Goal: Information Seeking & Learning: Learn about a topic

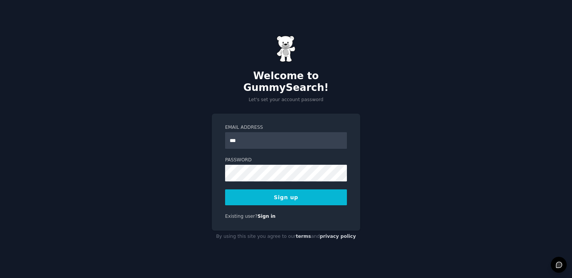
type input "**********"
click at [394, 129] on div "**********" at bounding box center [286, 139] width 572 height 278
click at [232, 196] on button "Sign up" at bounding box center [286, 197] width 122 height 16
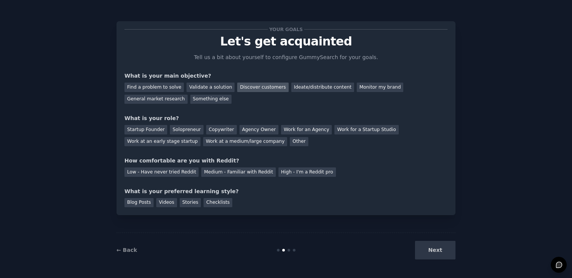
click at [265, 89] on div "Discover customers" at bounding box center [262, 86] width 51 height 9
click at [212, 88] on div "Validate a solution" at bounding box center [211, 86] width 48 height 9
click at [242, 86] on div "Discover customers" at bounding box center [262, 86] width 51 height 9
click at [216, 131] on div "Copywriter" at bounding box center [221, 129] width 31 height 9
click at [182, 130] on div "Solopreneur" at bounding box center [186, 129] width 33 height 9
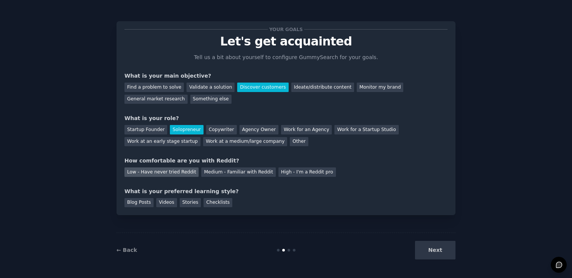
click at [178, 171] on div "Low - Have never tried Reddit" at bounding box center [161, 171] width 74 height 9
click at [166, 202] on div "Videos" at bounding box center [166, 202] width 21 height 9
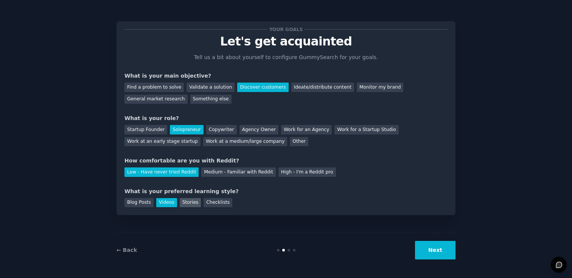
click at [187, 202] on div "Stories" at bounding box center [190, 202] width 21 height 9
click at [173, 202] on div "Videos" at bounding box center [166, 202] width 21 height 9
click at [444, 251] on button "Next" at bounding box center [435, 250] width 40 height 19
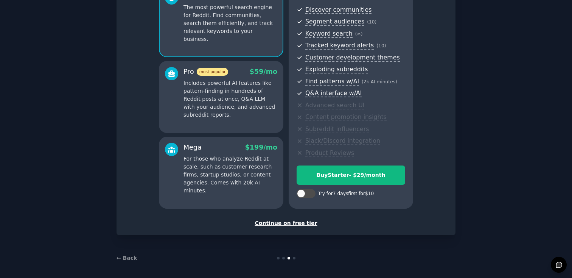
scroll to position [85, 0]
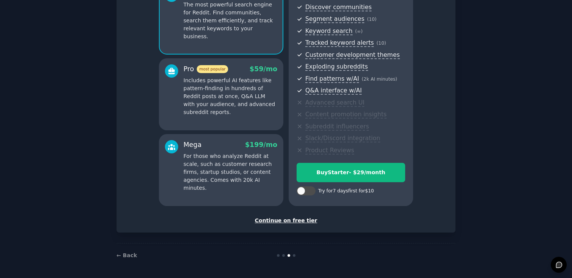
click at [305, 220] on div "Continue on free tier" at bounding box center [285, 220] width 323 height 8
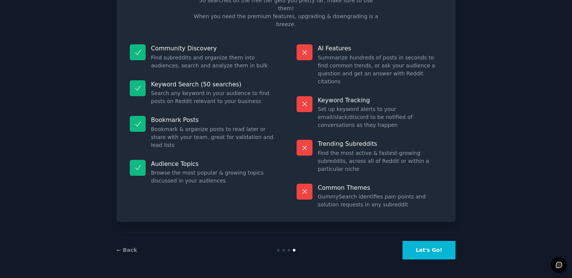
scroll to position [17, 0]
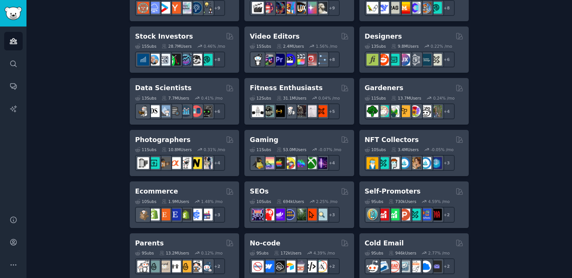
scroll to position [275, 0]
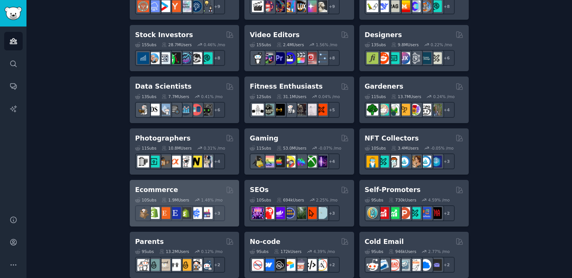
click at [163, 188] on h2 "Ecommerce" at bounding box center [156, 189] width 43 height 9
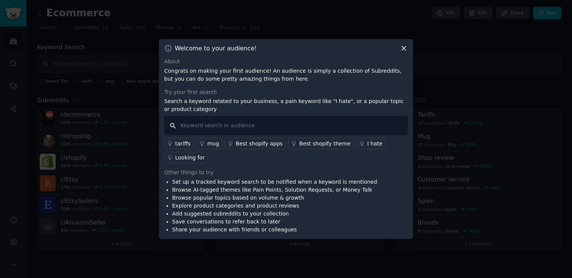
click at [299, 123] on input "text" at bounding box center [286, 125] width 244 height 19
type input "i hate"
click at [406, 45] on icon at bounding box center [404, 48] width 8 height 8
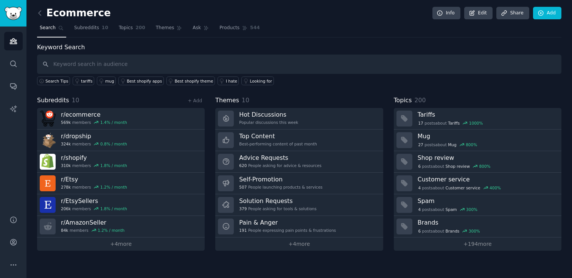
click at [40, 8] on link at bounding box center [41, 13] width 9 height 12
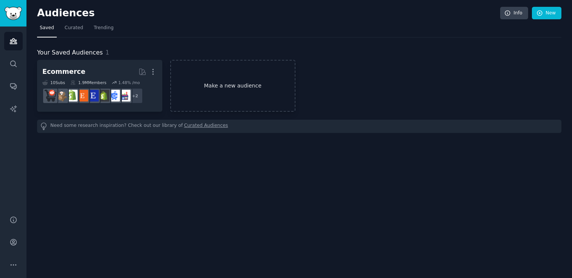
click at [228, 78] on link "Make a new audience" at bounding box center [232, 86] width 125 height 52
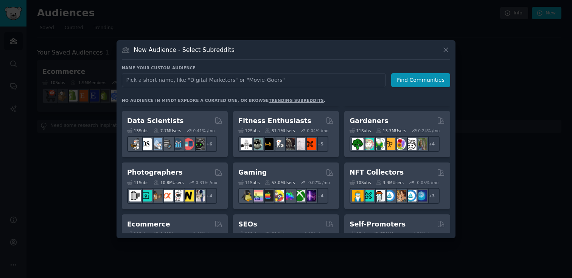
scroll to position [202, 0]
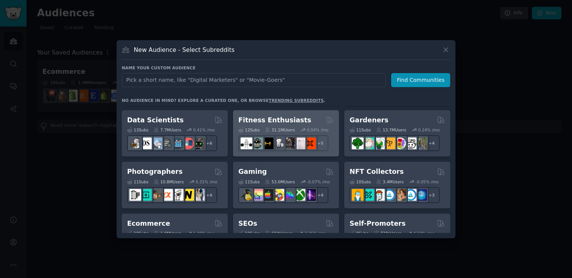
click at [306, 123] on div "Fitness Enthusiasts" at bounding box center [285, 119] width 95 height 9
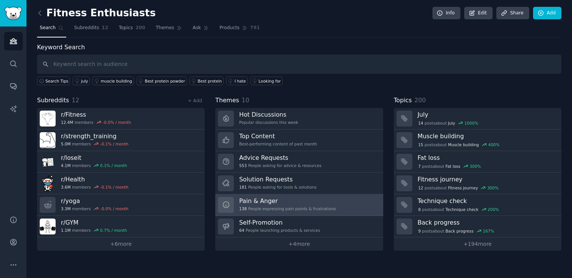
click at [301, 202] on h3 "Pain & Anger" at bounding box center [287, 201] width 97 height 8
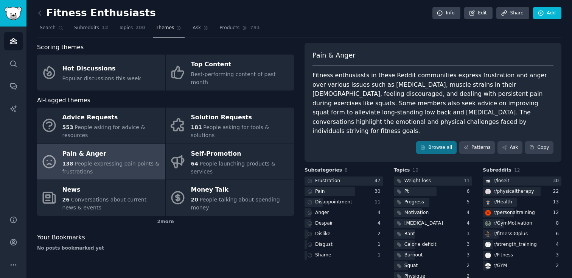
scroll to position [6, 0]
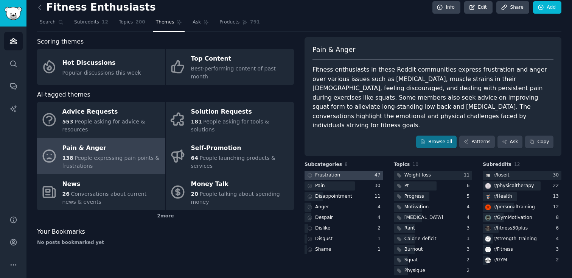
click at [310, 173] on icon at bounding box center [309, 175] width 5 height 5
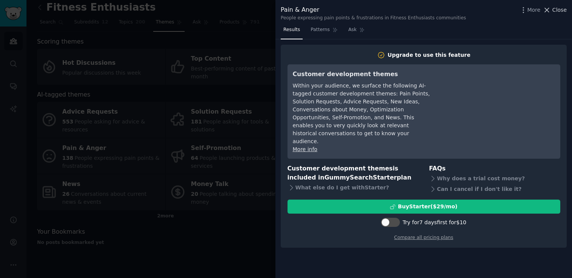
click at [560, 10] on span "Close" at bounding box center [559, 10] width 14 height 8
